Goal: Register for event/course

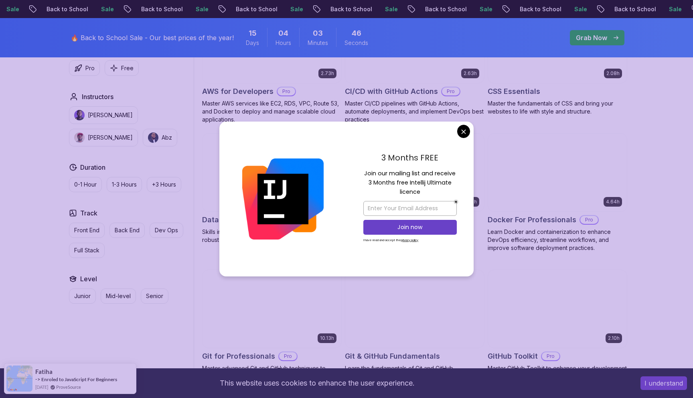
scroll to position [673, 0]
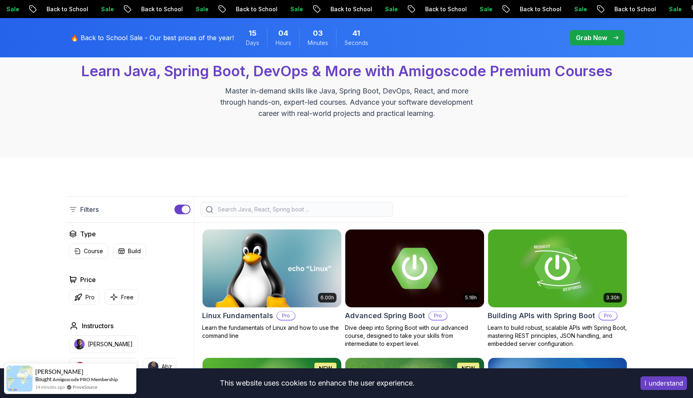
scroll to position [0, 0]
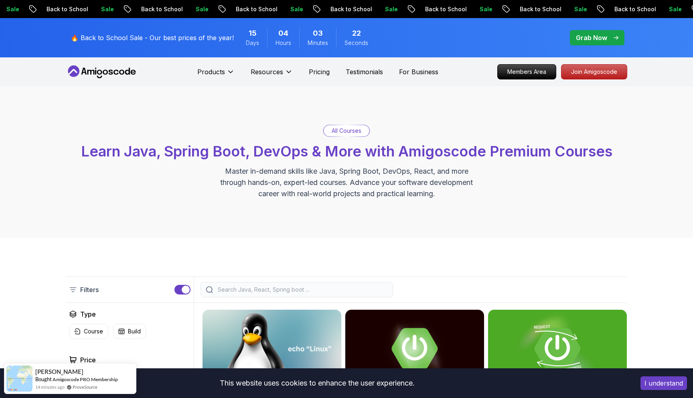
click at [357, 127] on p "All Courses" at bounding box center [347, 131] width 30 height 8
click at [356, 128] on p "All Courses" at bounding box center [347, 131] width 30 height 8
click at [337, 129] on p "All Courses" at bounding box center [347, 131] width 30 height 8
click at [272, 288] on input "search" at bounding box center [302, 290] width 172 height 8
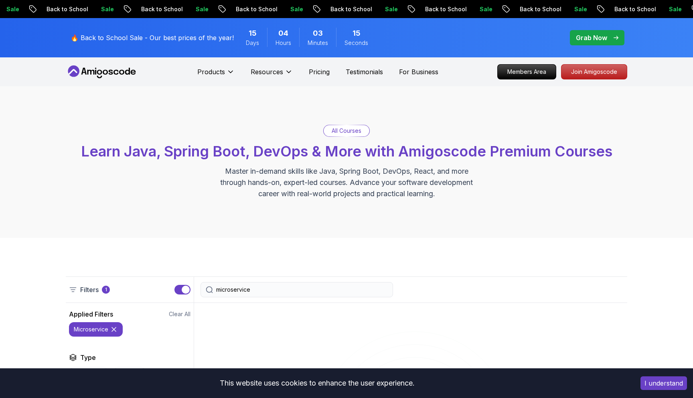
type input "microservice"
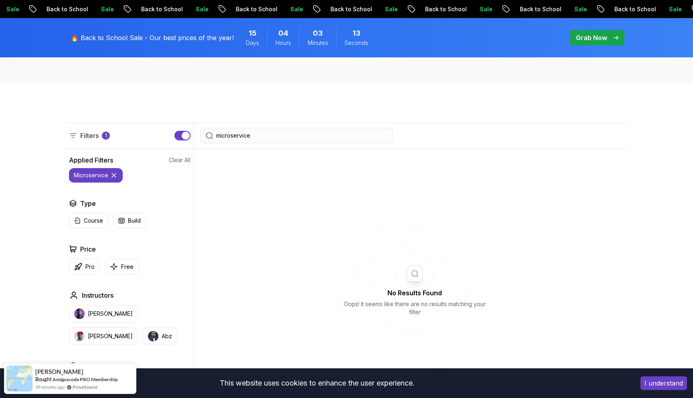
scroll to position [187, 0]
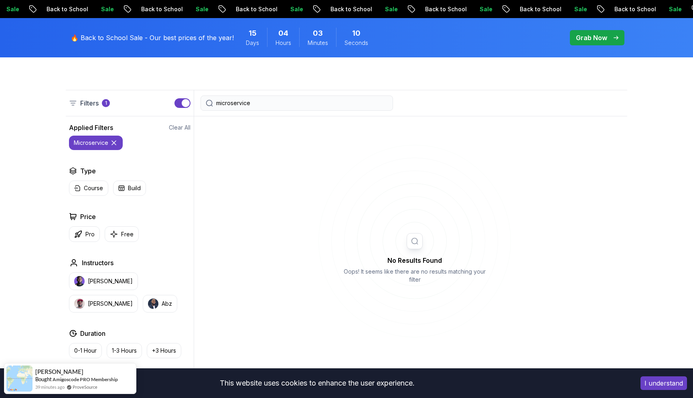
drag, startPoint x: 256, startPoint y: 104, endPoint x: 189, endPoint y: 97, distance: 67.8
click at [189, 97] on div "Filters 1 microservice" at bounding box center [347, 103] width 562 height 26
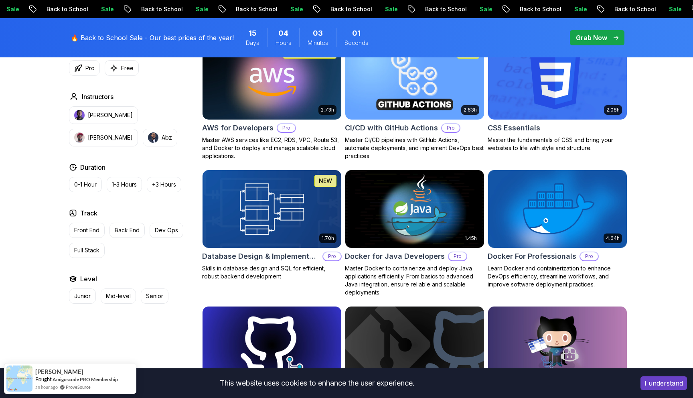
scroll to position [572, 0]
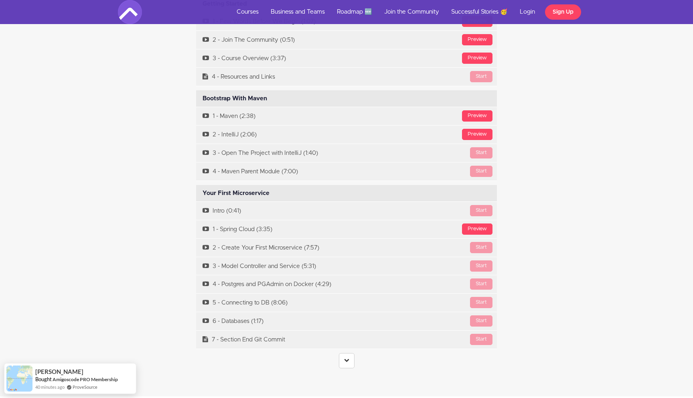
scroll to position [2380, 0]
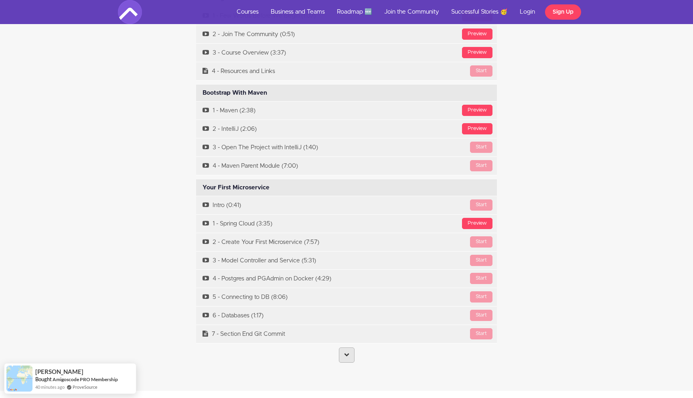
click at [348, 352] on icon at bounding box center [346, 354] width 5 height 5
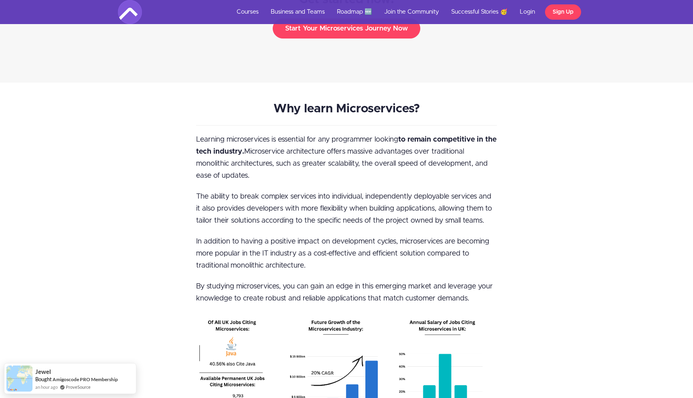
scroll to position [901, 0]
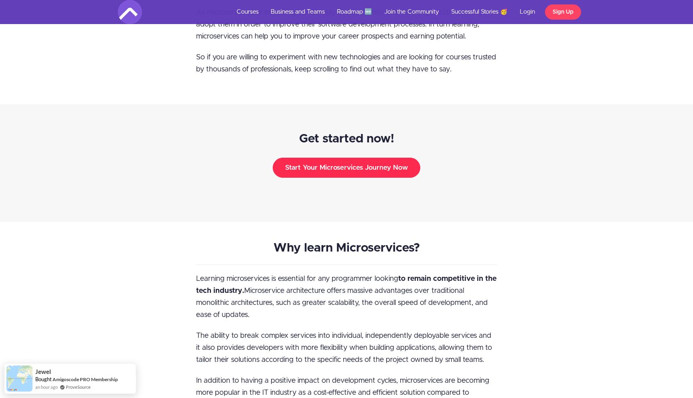
click at [392, 160] on button "Start Your Microservices Journey Now" at bounding box center [347, 168] width 148 height 20
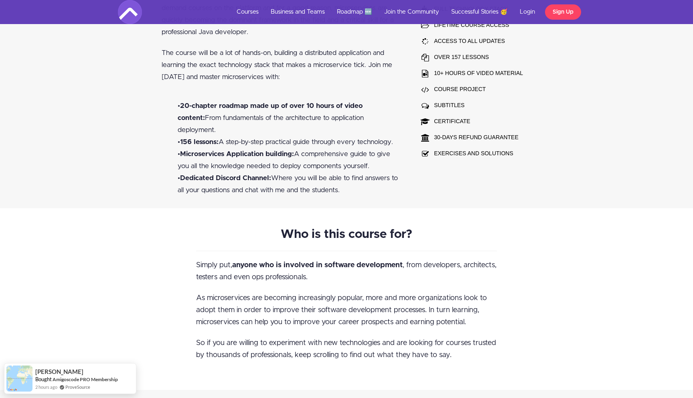
scroll to position [181, 0]
